Goal: Complete application form

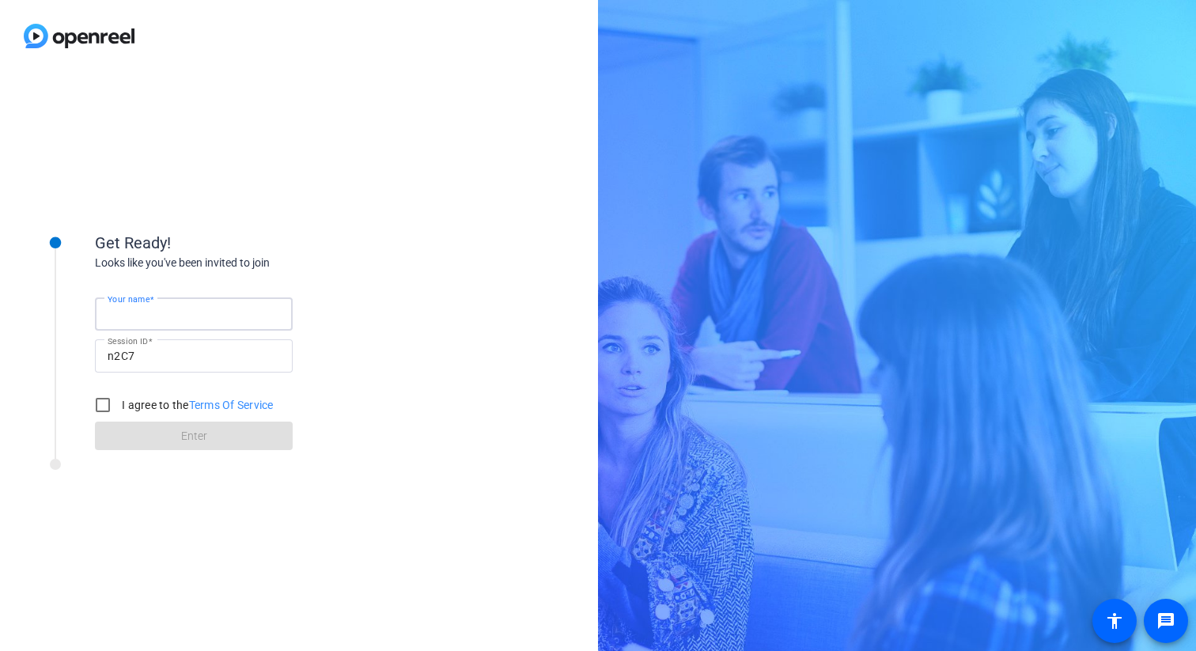
click at [153, 321] on input "Your name" at bounding box center [194, 314] width 172 height 19
type input "[PERSON_NAME]"
click at [108, 405] on input "I agree to the Terms Of Service" at bounding box center [103, 405] width 32 height 32
checkbox input "true"
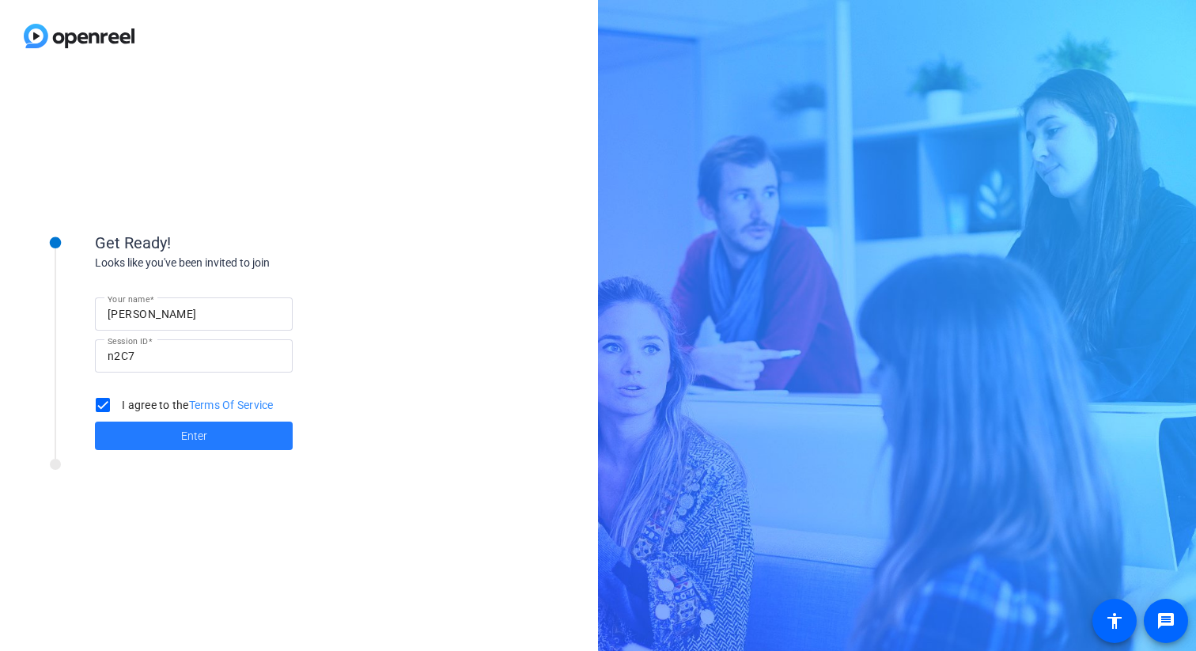
click at [161, 435] on span at bounding box center [194, 436] width 198 height 38
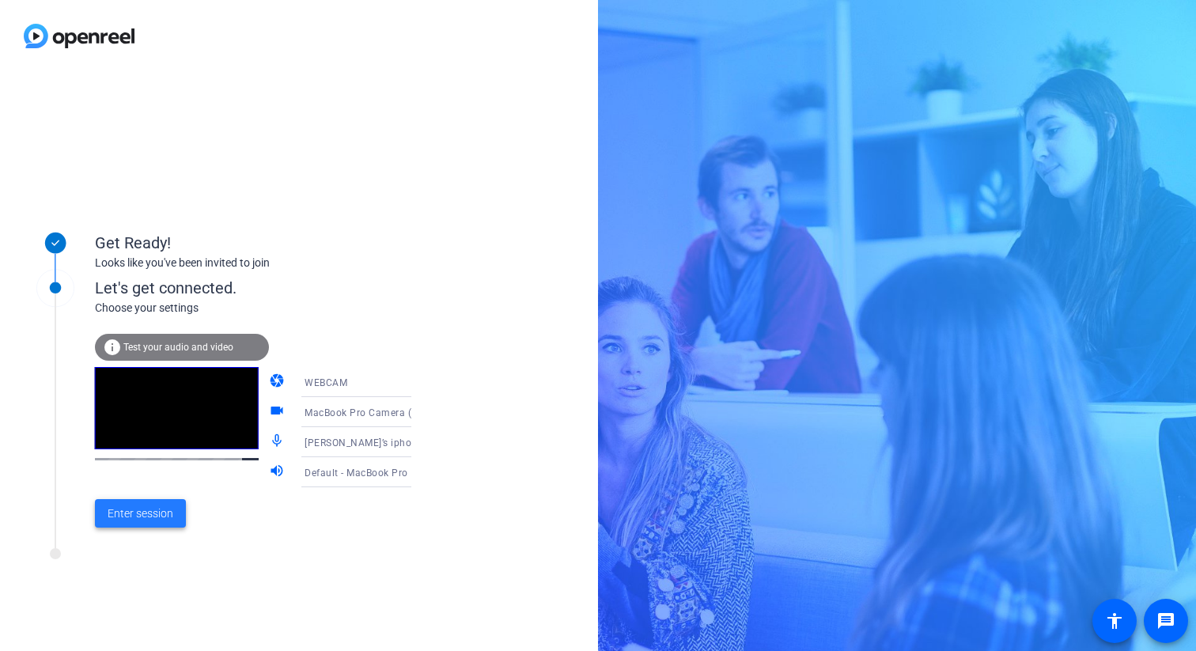
click at [161, 513] on span "Enter session" at bounding box center [141, 514] width 66 height 17
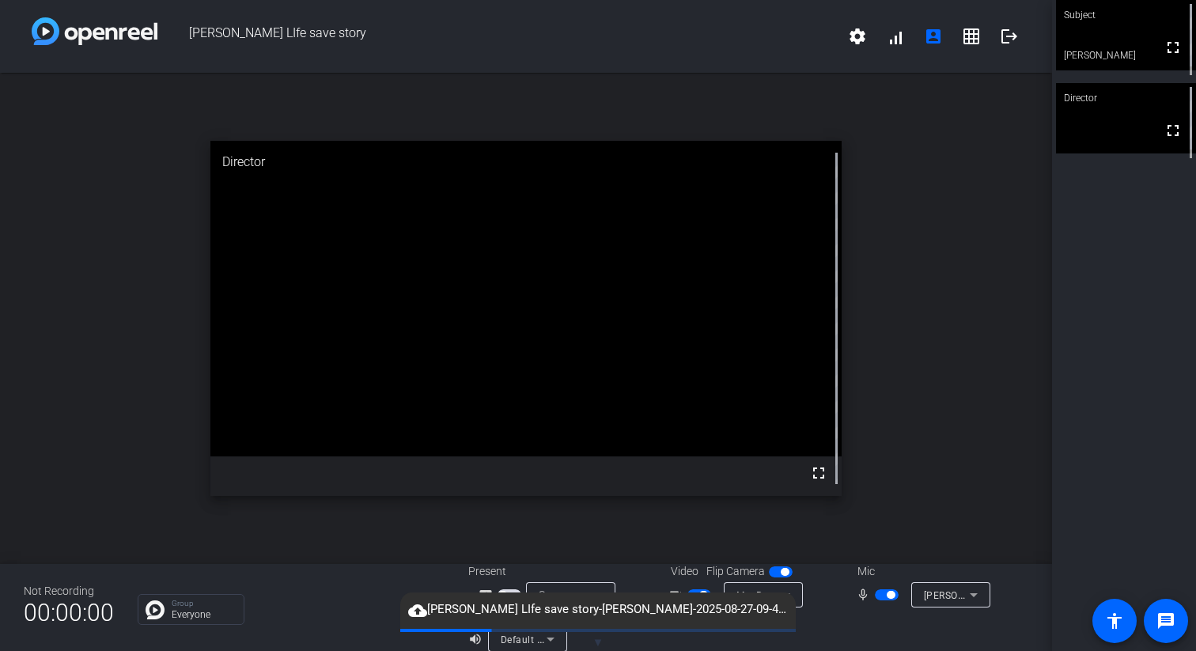
click at [419, 611] on mat-icon "cloud_upload" at bounding box center [417, 610] width 19 height 19
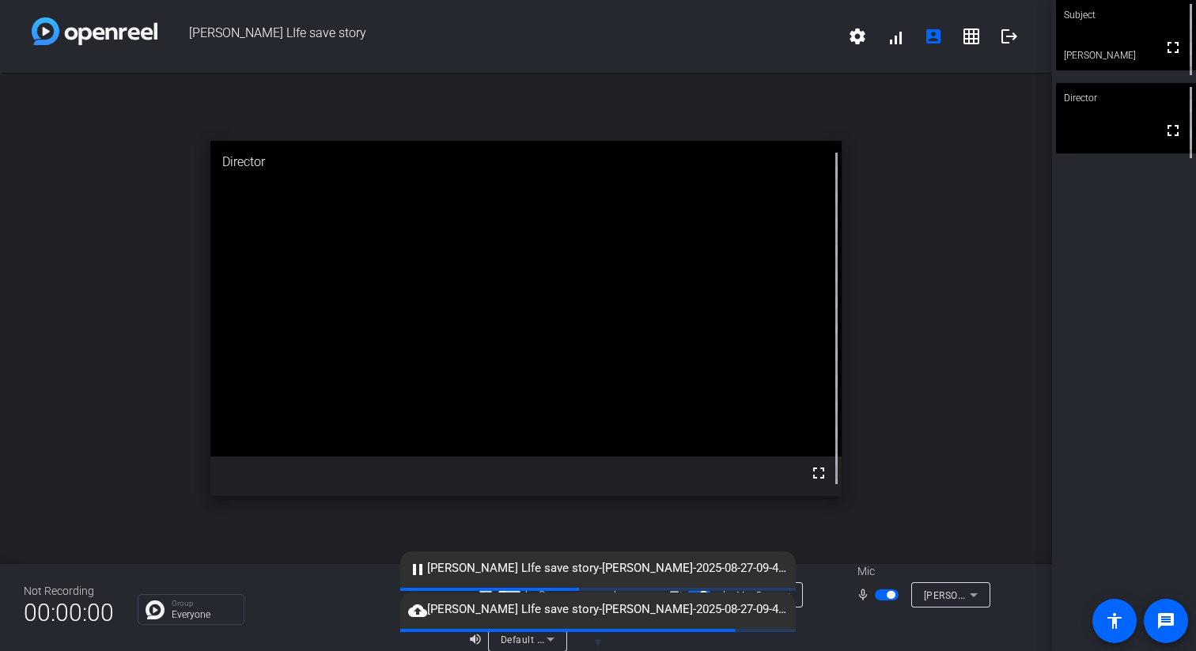
click at [416, 613] on mat-icon "cloud_upload" at bounding box center [417, 610] width 19 height 19
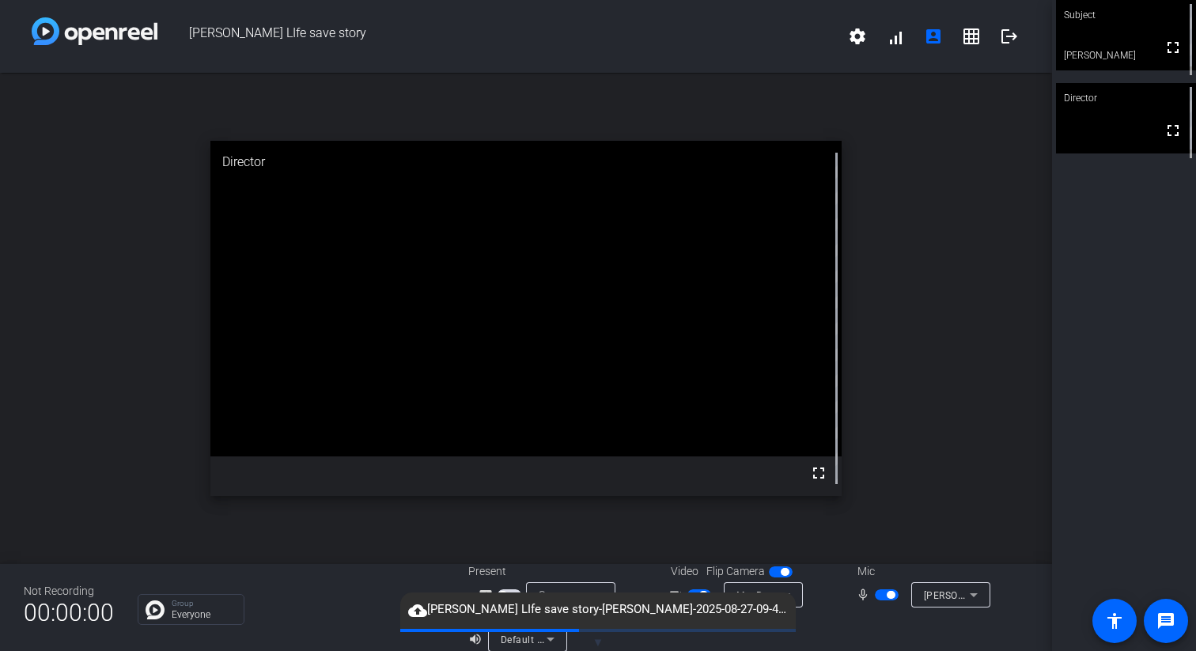
click at [415, 613] on mat-icon "cloud_upload" at bounding box center [417, 610] width 19 height 19
click at [416, 609] on mat-icon "cloud_upload" at bounding box center [417, 610] width 19 height 19
click at [897, 38] on span at bounding box center [896, 36] width 38 height 38
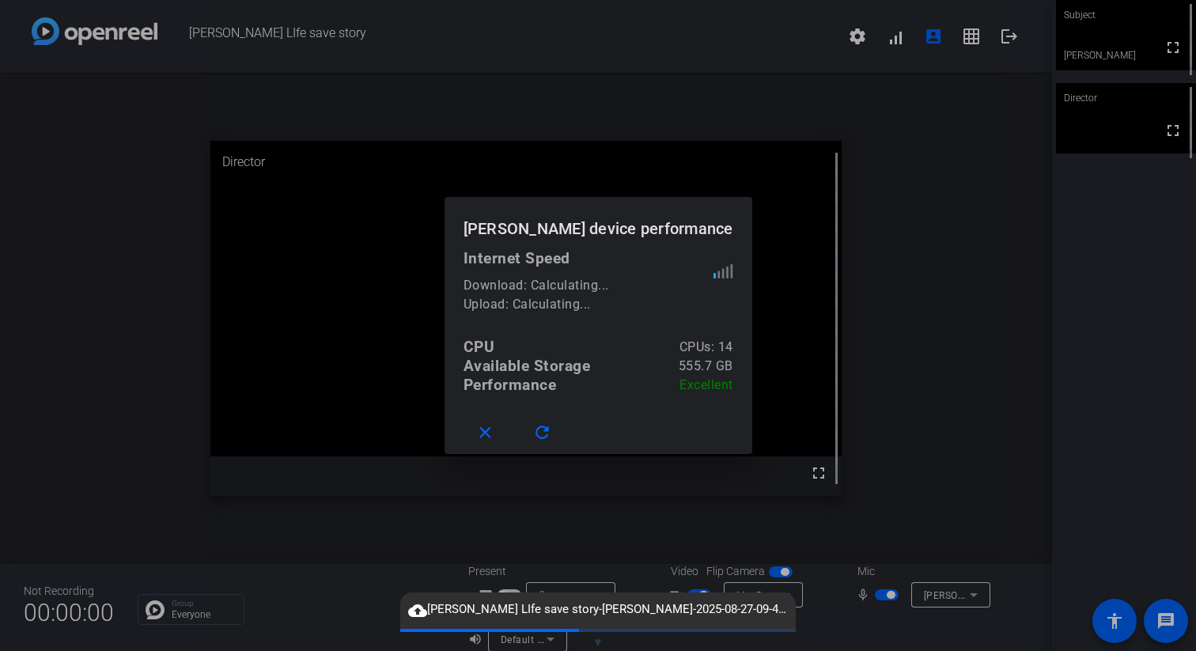
click at [891, 109] on div at bounding box center [598, 325] width 1196 height 651
